Goal: Book appointment/travel/reservation

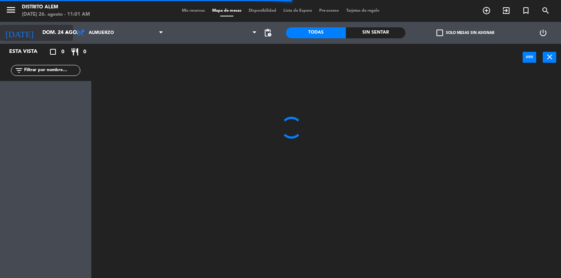
click at [57, 31] on input "dom. 24 ago." at bounding box center [73, 32] width 69 height 13
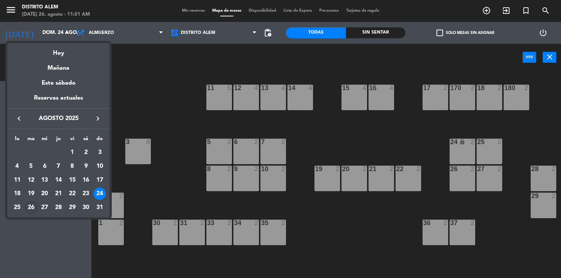
click at [30, 207] on div "26" at bounding box center [31, 208] width 12 height 12
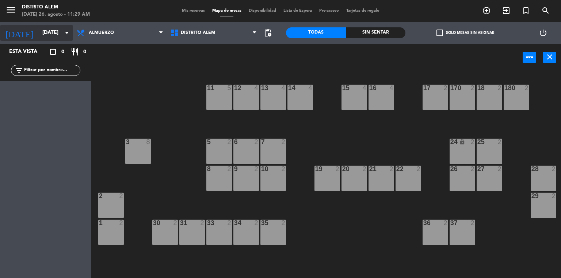
click at [58, 34] on input "[DATE]" at bounding box center [73, 32] width 69 height 13
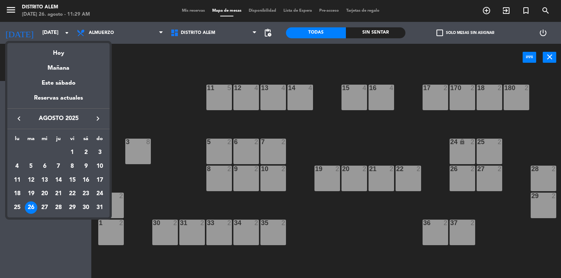
click at [47, 208] on div "27" at bounding box center [44, 208] width 12 height 12
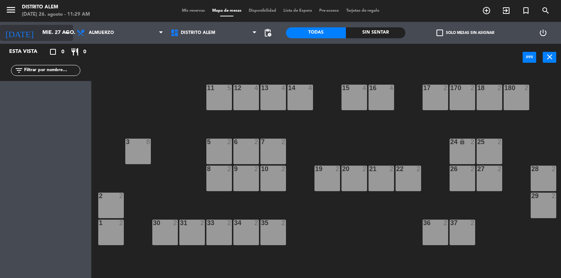
click at [60, 36] on input "mié. 27 ago." at bounding box center [73, 32] width 69 height 13
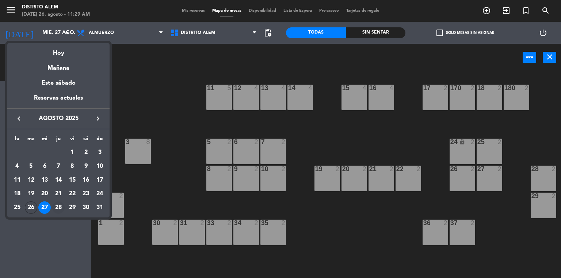
click at [61, 205] on div "28" at bounding box center [58, 208] width 12 height 12
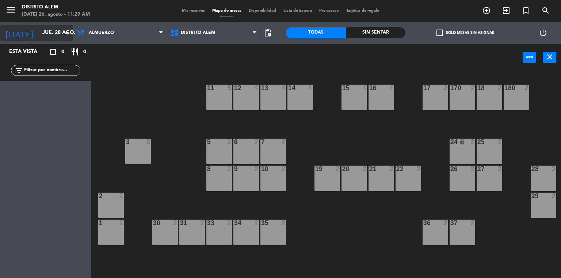
click at [63, 30] on icon "arrow_drop_down" at bounding box center [66, 32] width 9 height 9
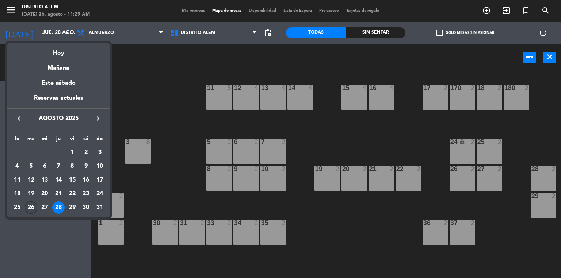
click at [32, 208] on div "26" at bounding box center [31, 208] width 12 height 12
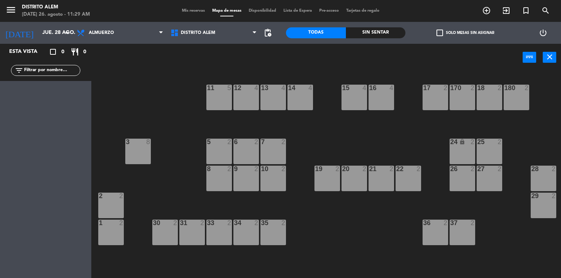
type input "[DATE]"
